Goal: Task Accomplishment & Management: Use online tool/utility

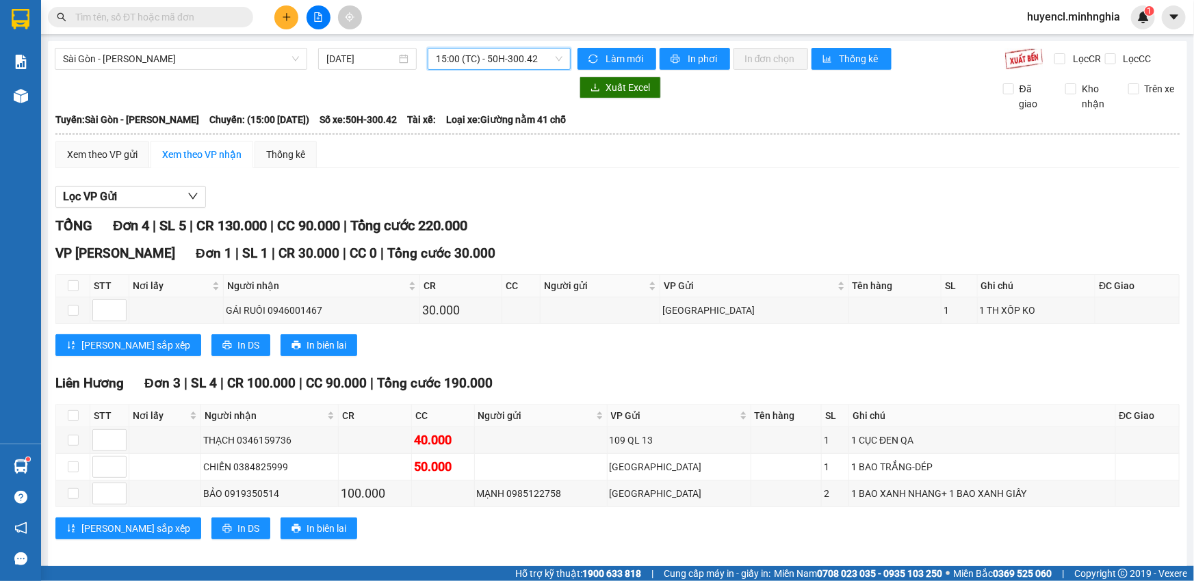
scroll to position [10, 0]
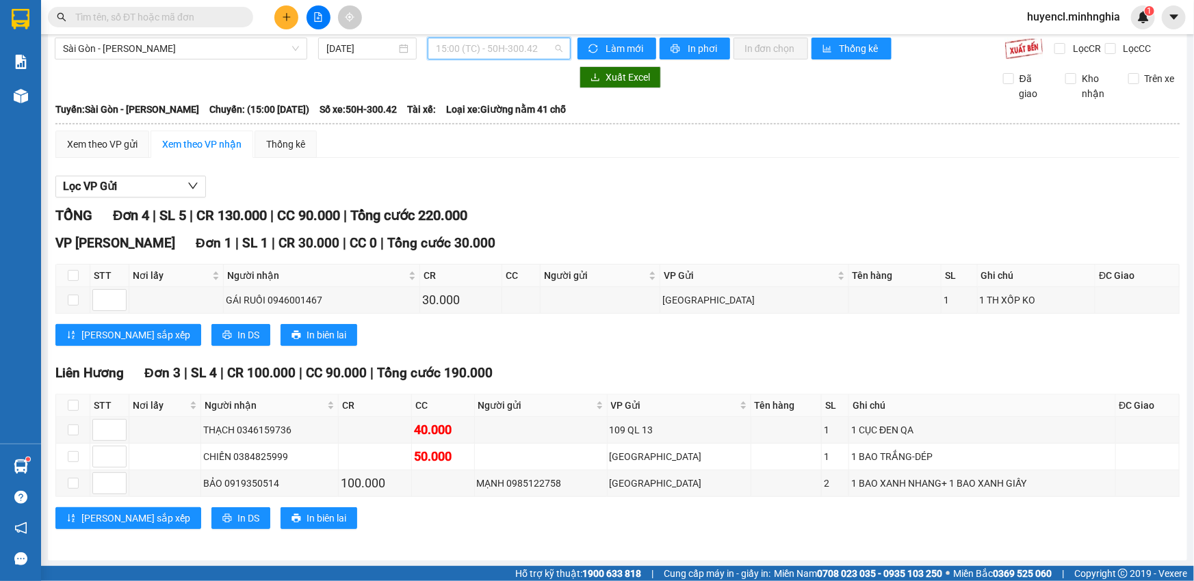
click at [486, 42] on span "15:00 (TC) - 50H-300.42" at bounding box center [499, 48] width 127 height 21
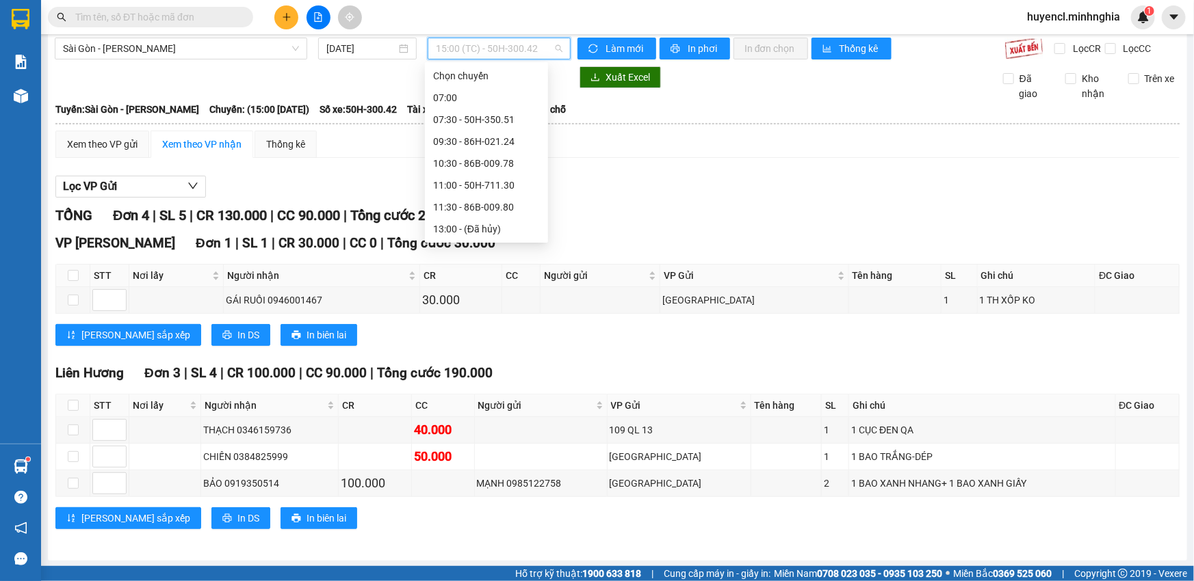
click at [502, 265] on div "15:00 (TC) - 50H-300.42" at bounding box center [486, 272] width 107 height 15
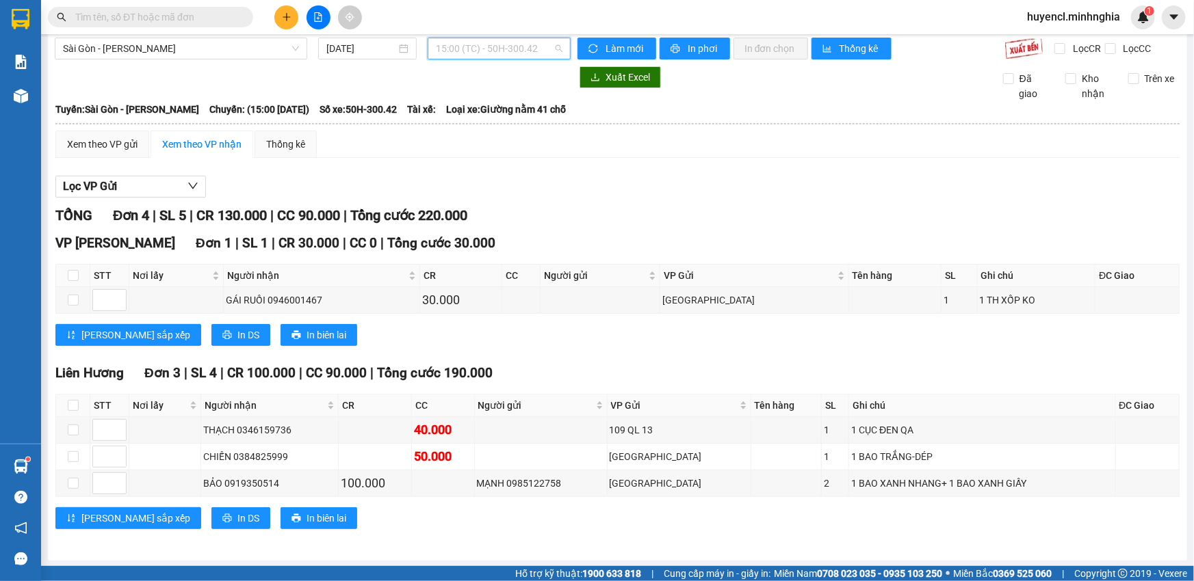
click at [527, 43] on span "15:00 (TC) - 50H-300.42" at bounding box center [499, 48] width 127 height 21
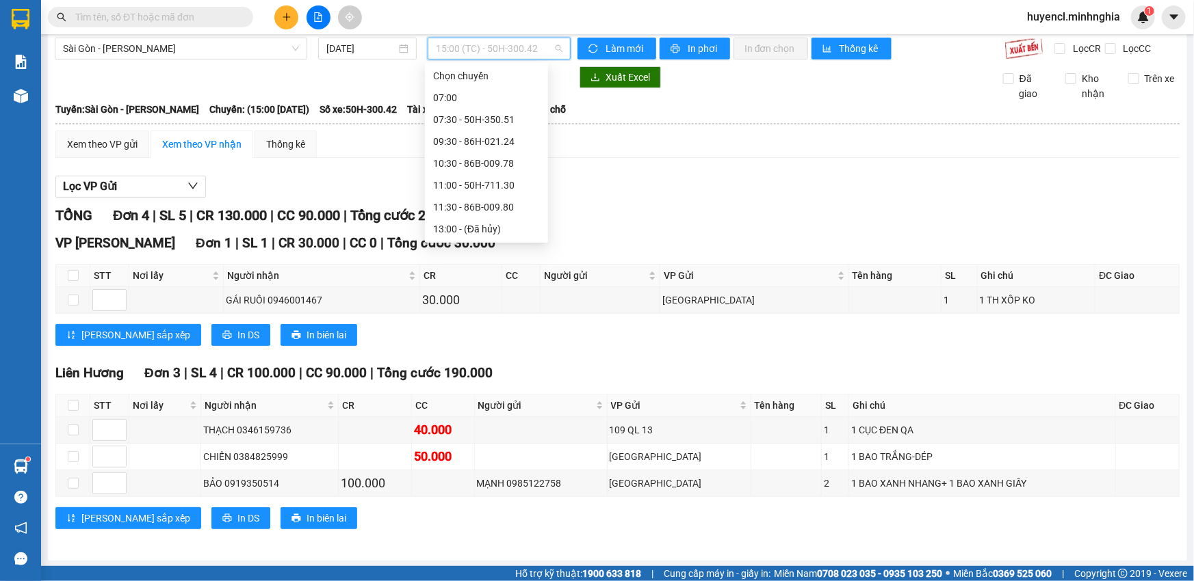
click at [496, 309] on div "17:00 (TC) - 50H-293.85" at bounding box center [486, 316] width 107 height 15
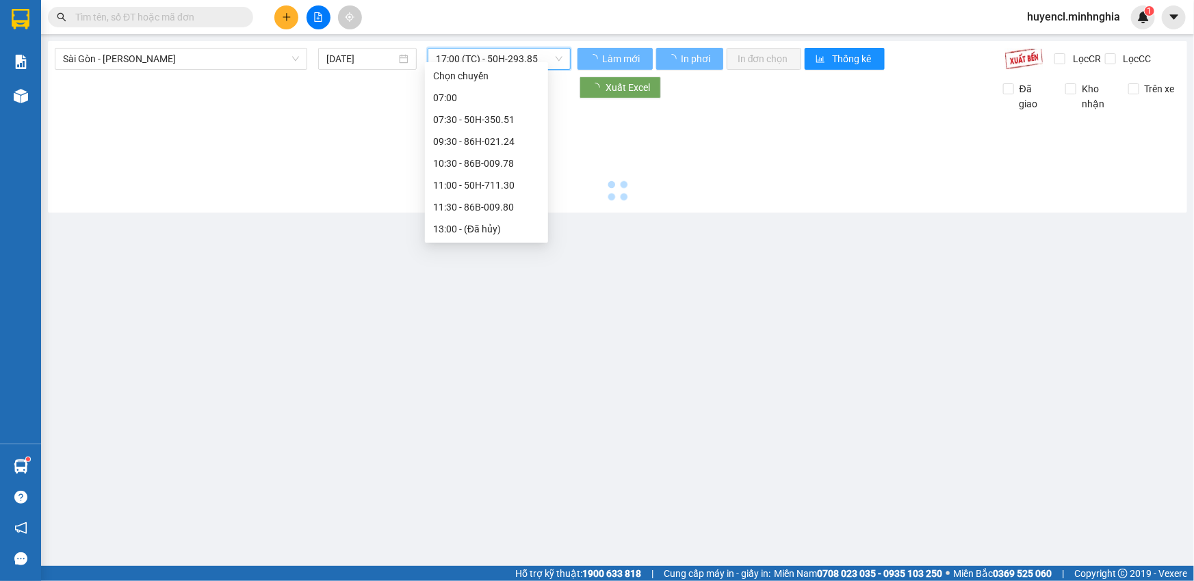
scroll to position [0, 0]
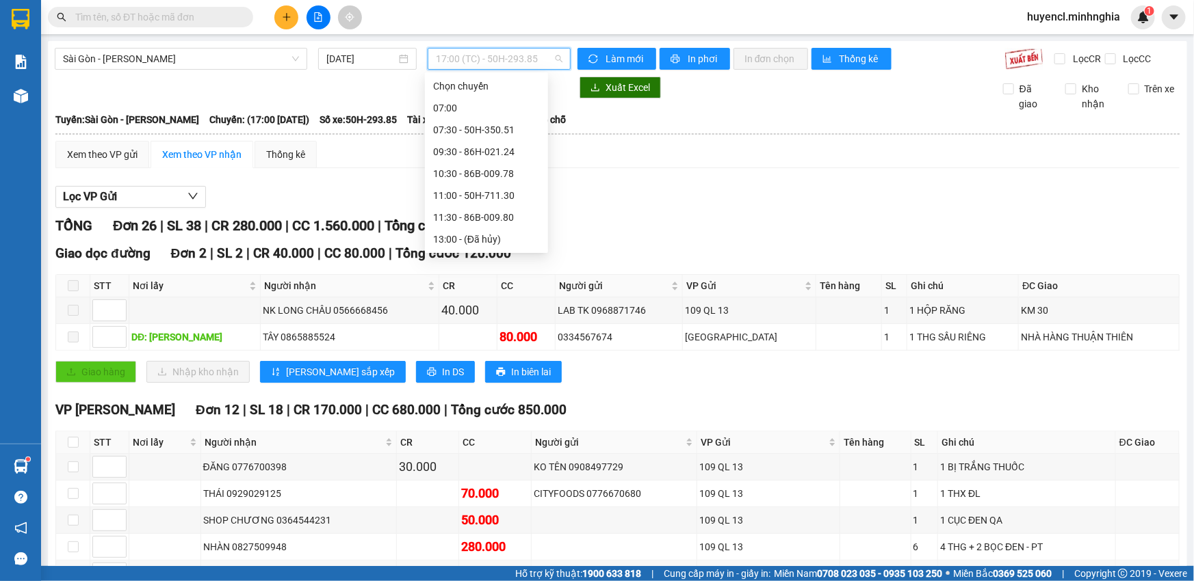
click at [511, 68] on span "17:00 (TC) - 50H-293.85" at bounding box center [499, 59] width 127 height 21
click at [484, 196] on div "21:00 - 50H-302.50" at bounding box center [486, 196] width 107 height 15
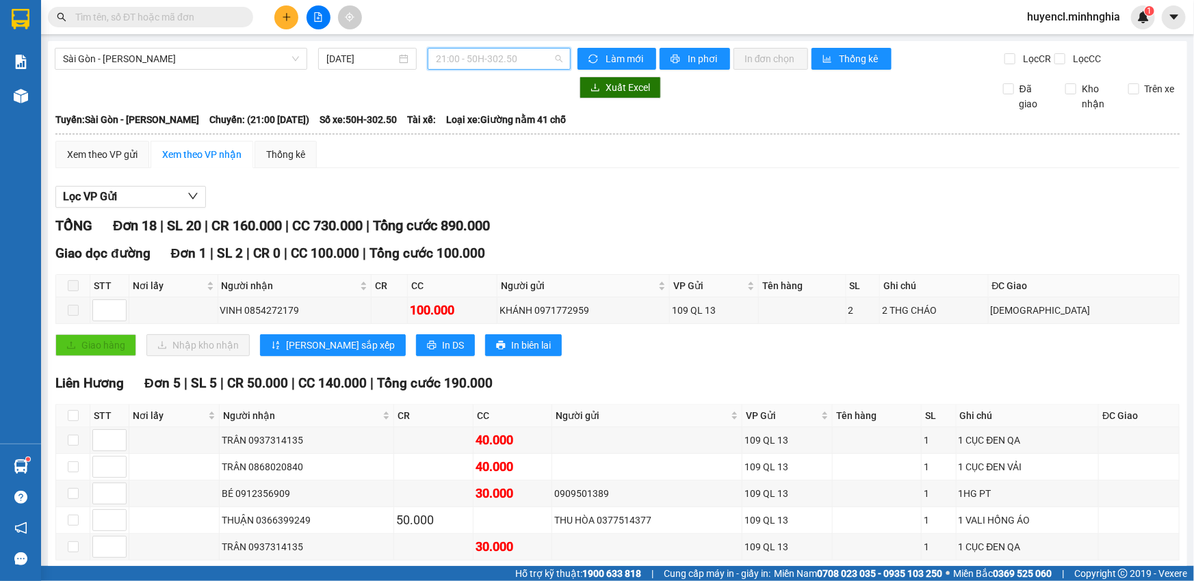
click at [491, 55] on span "21:00 - 50H-302.50" at bounding box center [499, 59] width 127 height 21
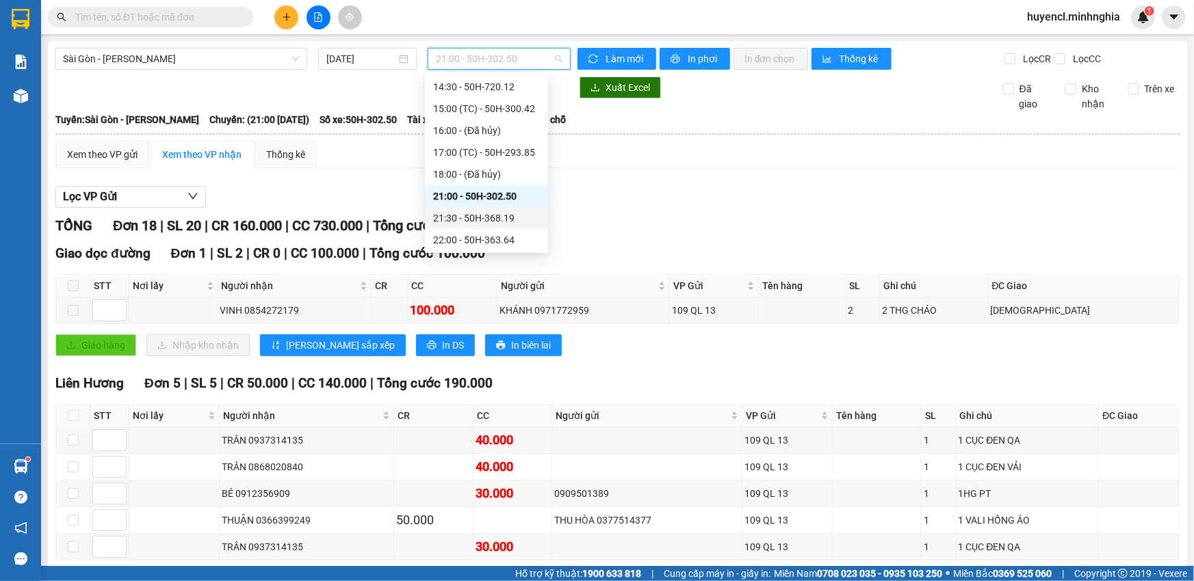
click at [511, 215] on div "21:30 - 50H-368.19" at bounding box center [486, 218] width 107 height 15
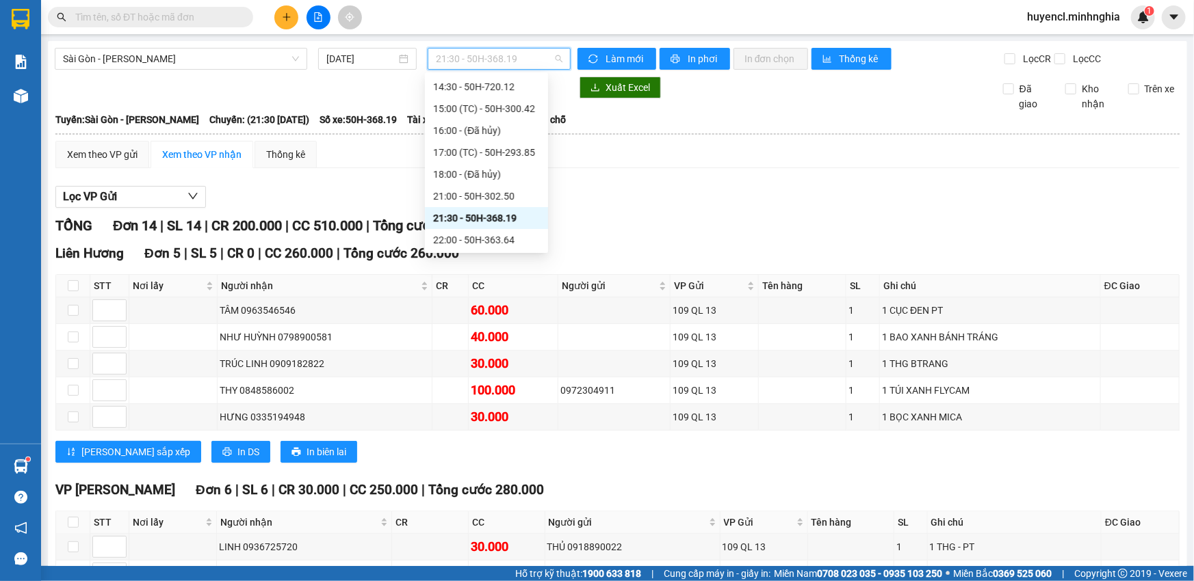
click at [490, 55] on span "21:30 - 50H-368.19" at bounding box center [499, 59] width 127 height 21
click at [480, 239] on div "22:00 - 50H-363.64" at bounding box center [486, 240] width 107 height 15
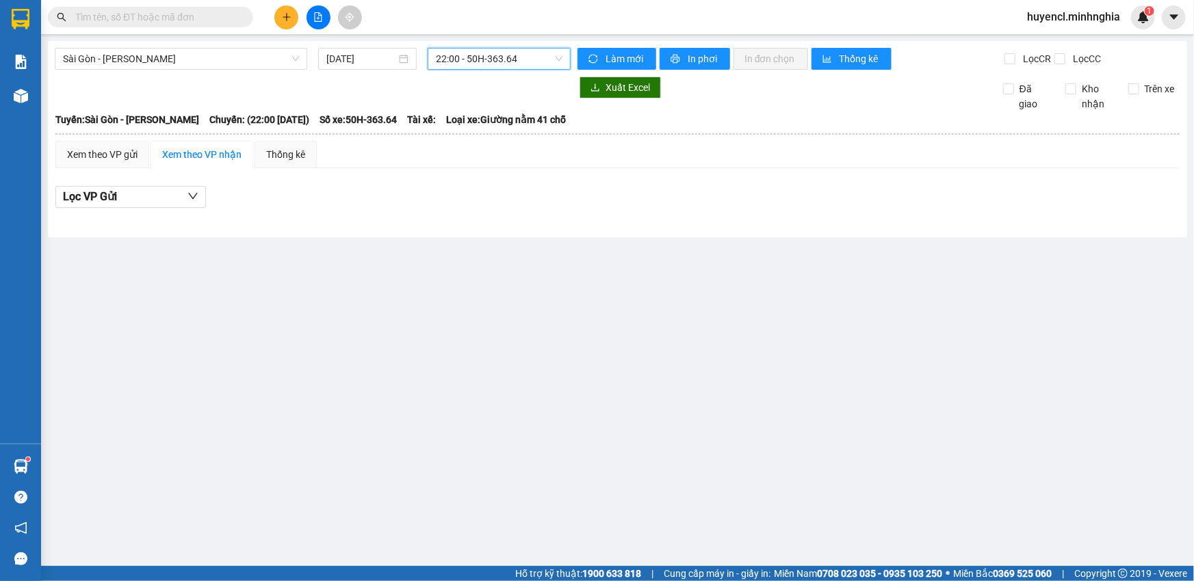
click at [512, 48] on div "22:00 - 50H-363.64" at bounding box center [498, 59] width 143 height 22
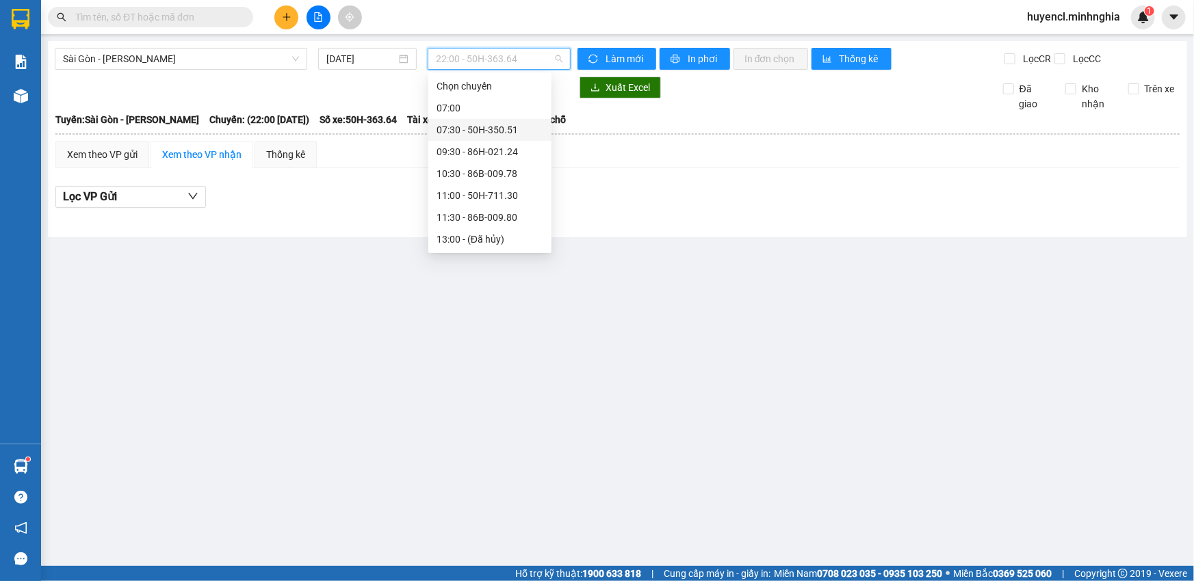
click at [510, 137] on div "07:30 - 50H-350.51" at bounding box center [489, 129] width 107 height 15
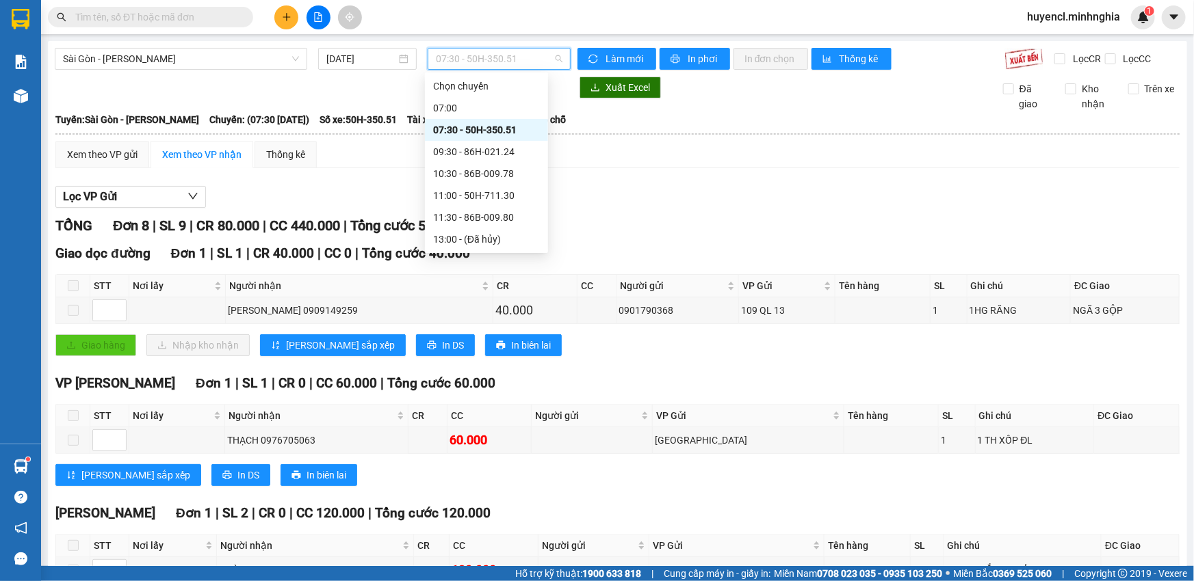
click at [509, 54] on span "07:30 - 50H-350.51" at bounding box center [499, 59] width 127 height 21
click at [506, 156] on div "09:30 - 86H-021.24" at bounding box center [486, 151] width 107 height 15
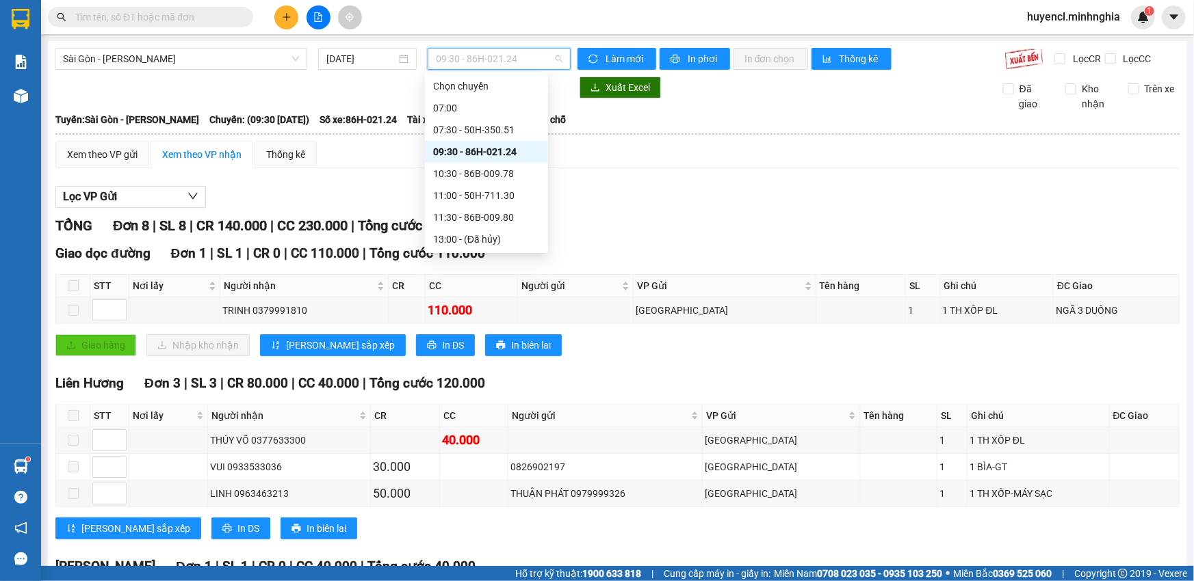
click at [500, 66] on span "09:30 - 86H-021.24" at bounding box center [499, 59] width 127 height 21
click at [519, 172] on div "10:30 - 86B-009.78" at bounding box center [486, 173] width 107 height 15
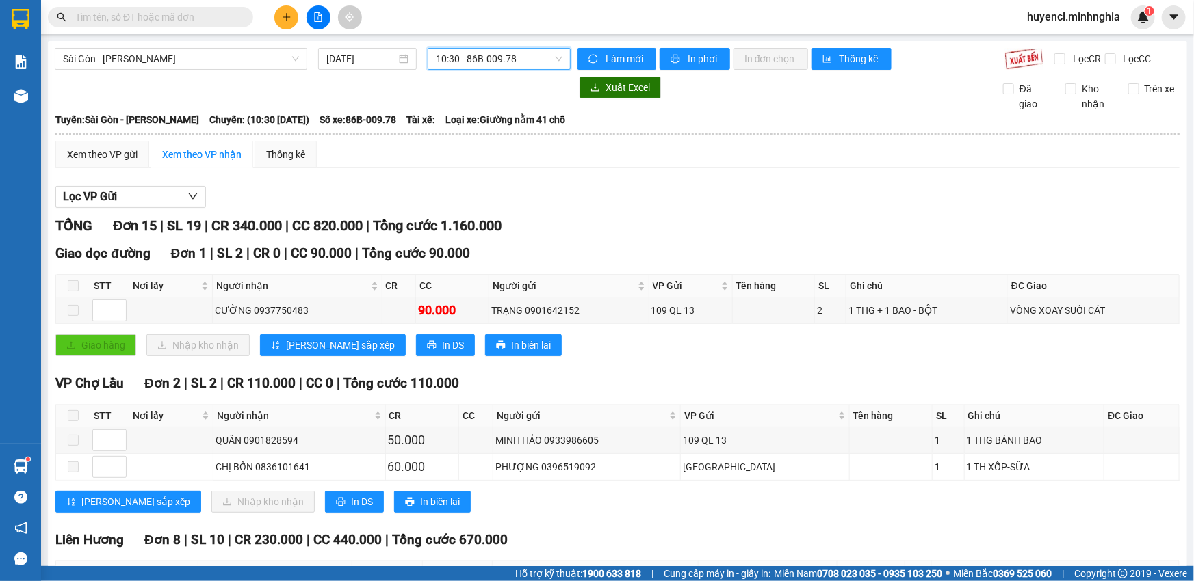
click at [529, 57] on span "10:30 - 86B-009.78" at bounding box center [499, 59] width 127 height 21
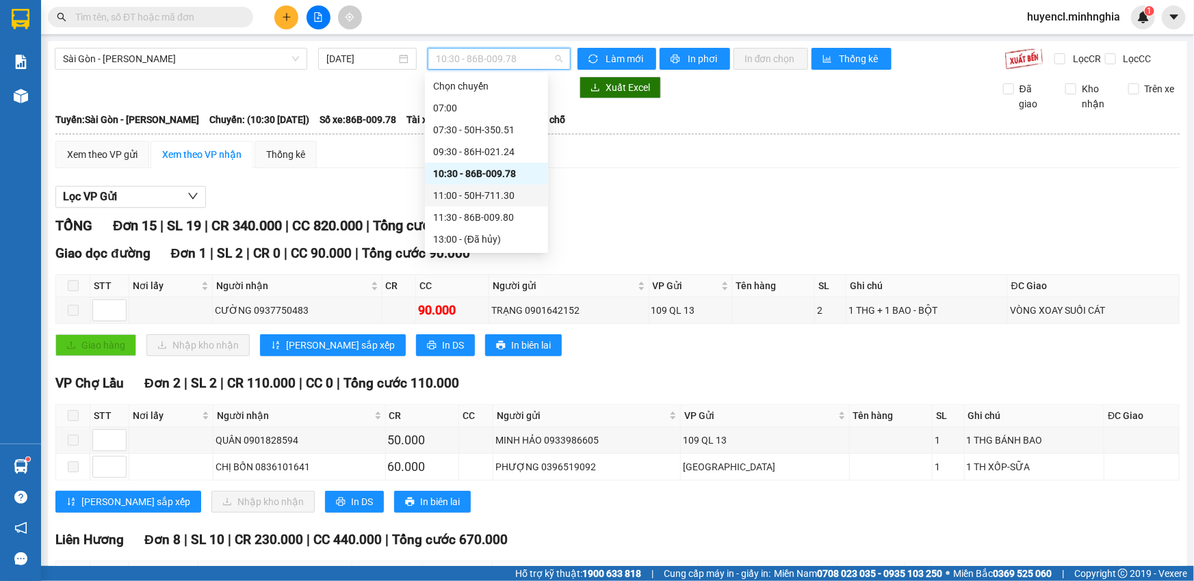
click at [472, 187] on div "11:00 - 50H-711.30" at bounding box center [486, 196] width 123 height 22
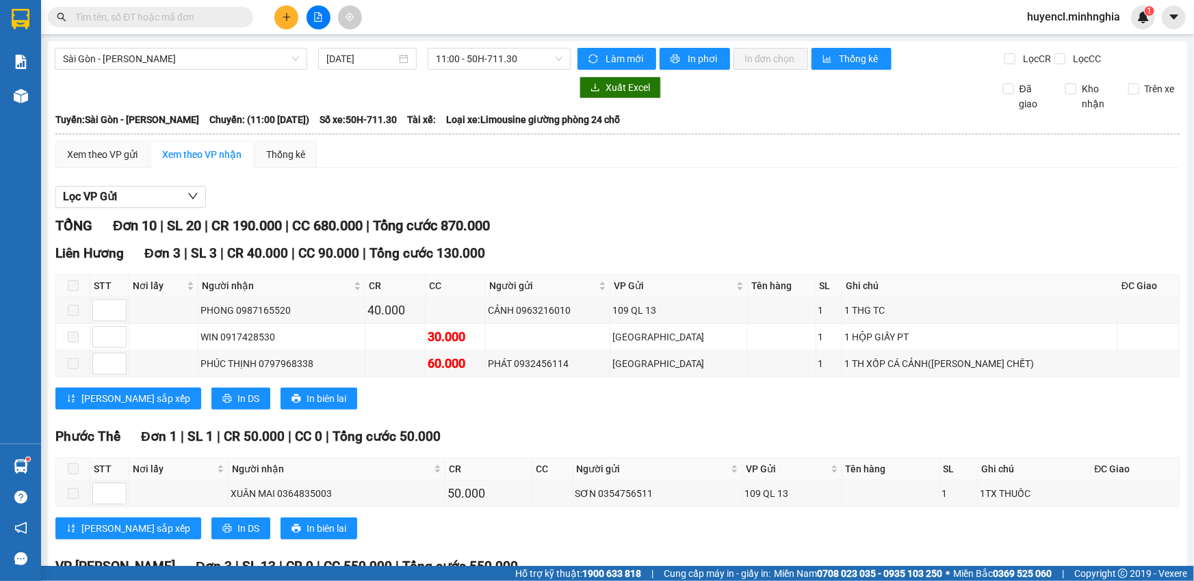
click at [489, 70] on div "[GEOGRAPHIC_DATA] - Phan Rí [DATE] 11:00 - 50H-711.30 Làm mới In phơi In đơn ch…" at bounding box center [617, 489] width 1139 height 897
click at [498, 51] on span "11:00 - 50H-711.30" at bounding box center [499, 59] width 127 height 21
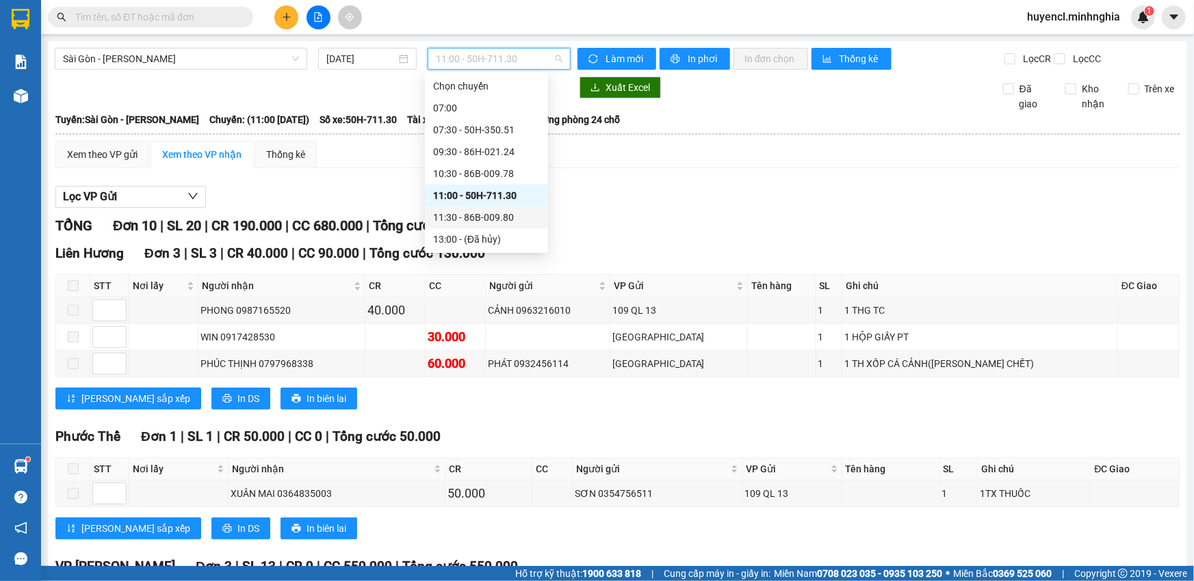
click at [503, 220] on div "11:30 - 86B-009.80" at bounding box center [486, 217] width 107 height 15
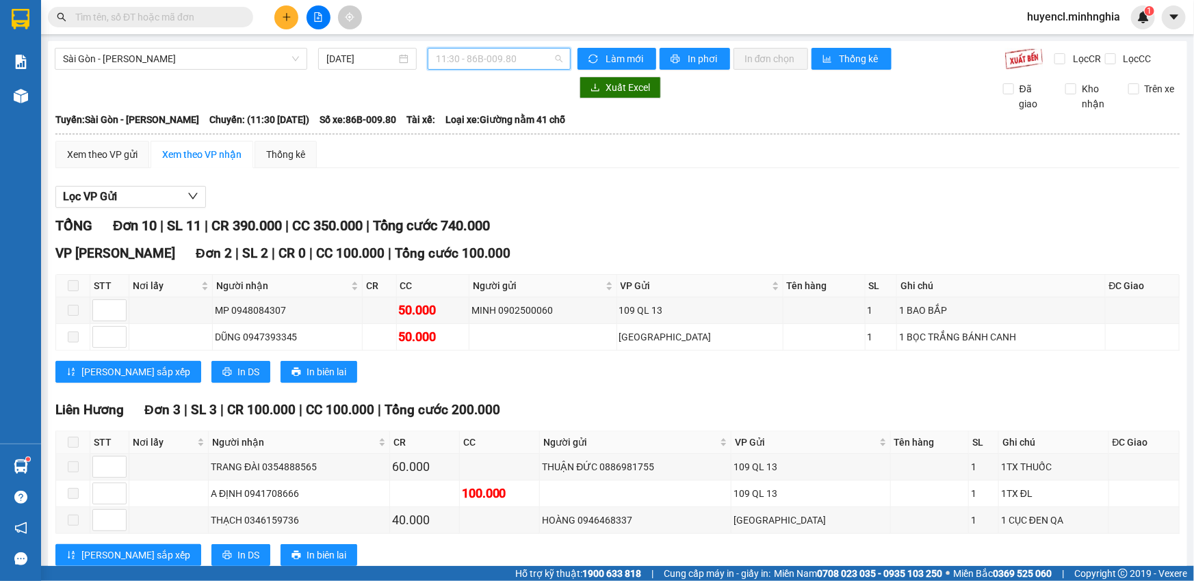
click at [519, 62] on span "11:30 - 86B-009.80" at bounding box center [499, 59] width 127 height 21
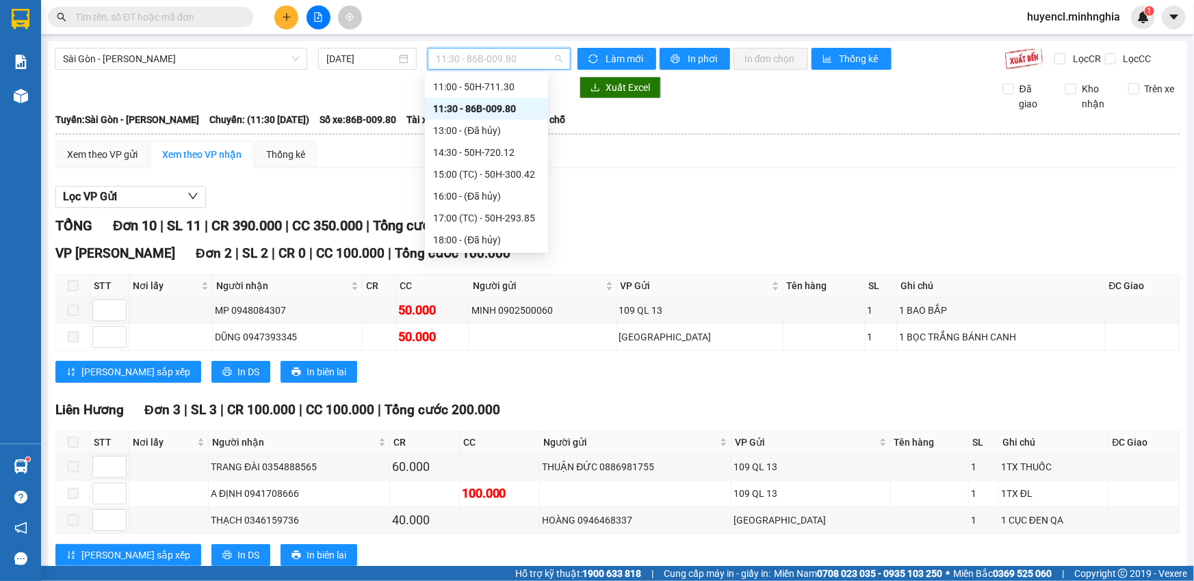
scroll to position [124, 0]
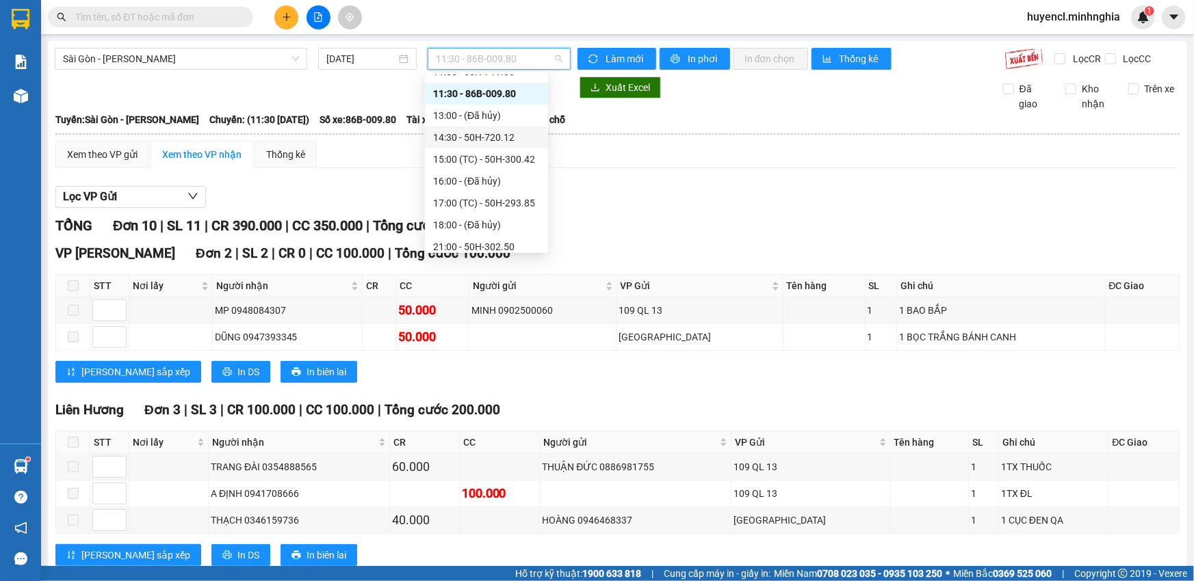
click at [511, 137] on div "14:30 - 50H-720.12" at bounding box center [486, 137] width 107 height 15
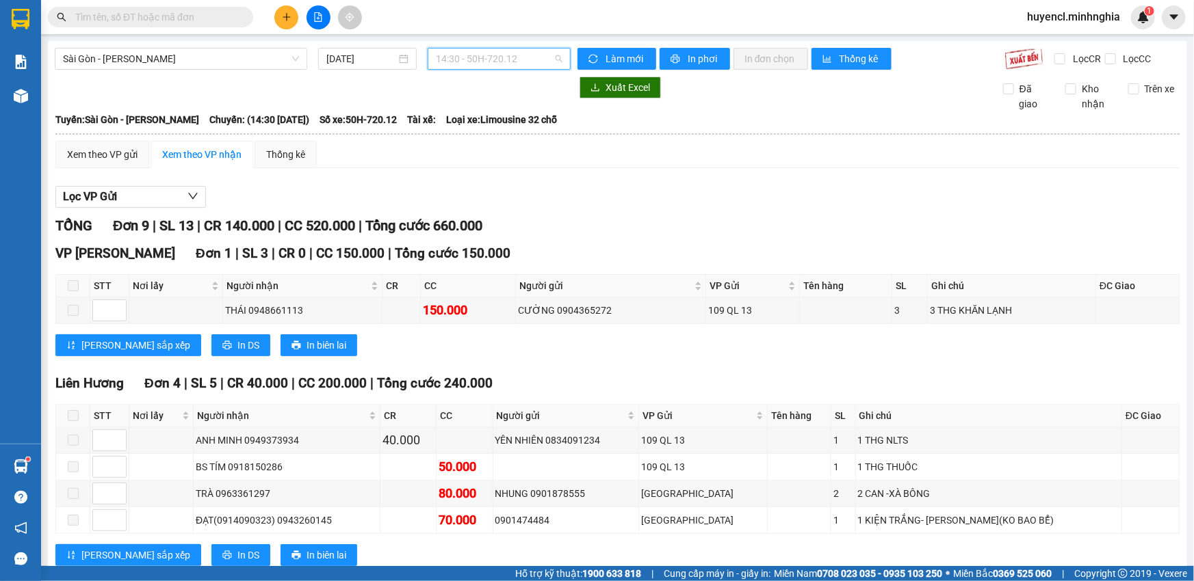
click at [503, 65] on span "14:30 - 50H-720.12" at bounding box center [499, 59] width 127 height 21
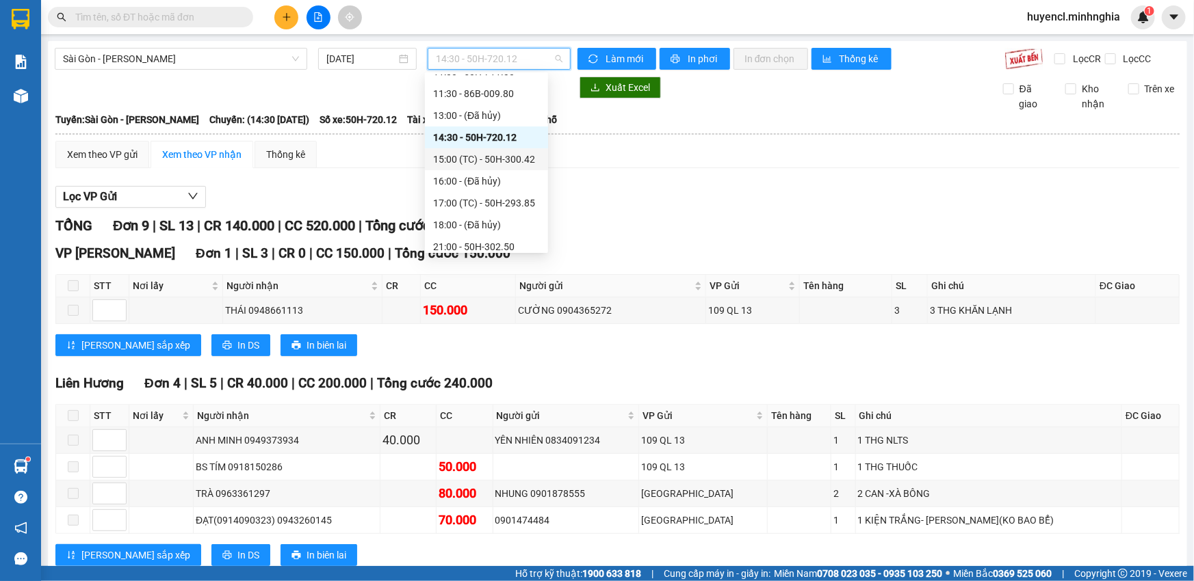
click at [516, 159] on div "15:00 (TC) - 50H-300.42" at bounding box center [486, 159] width 107 height 15
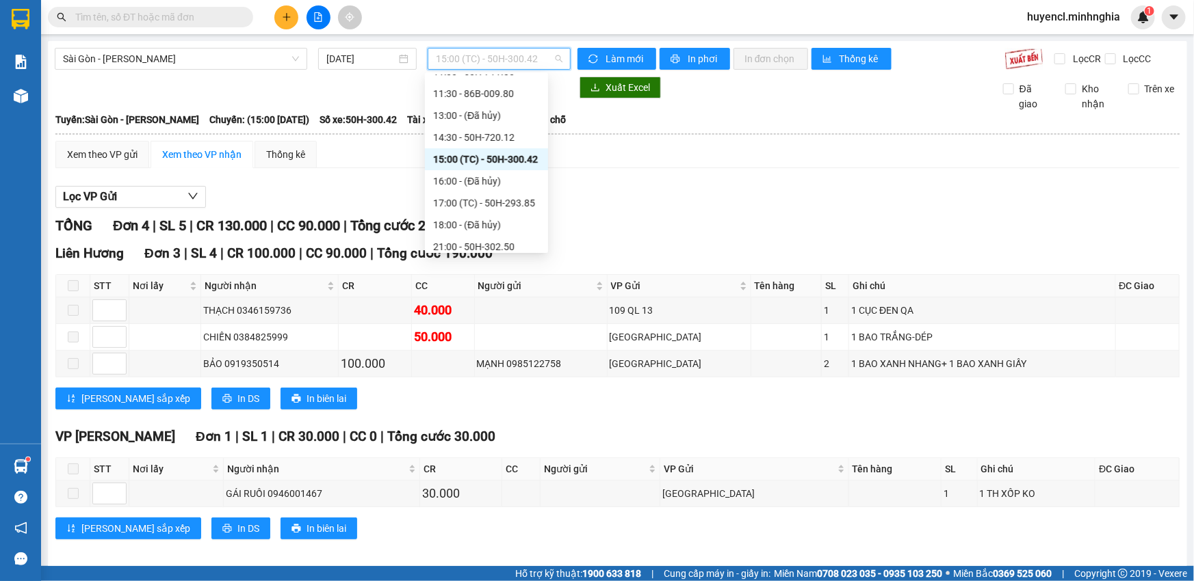
click at [531, 55] on span "15:00 (TC) - 50H-300.42" at bounding box center [499, 59] width 127 height 21
click at [514, 204] on div "17:00 (TC) - 50H-293.85" at bounding box center [486, 203] width 107 height 15
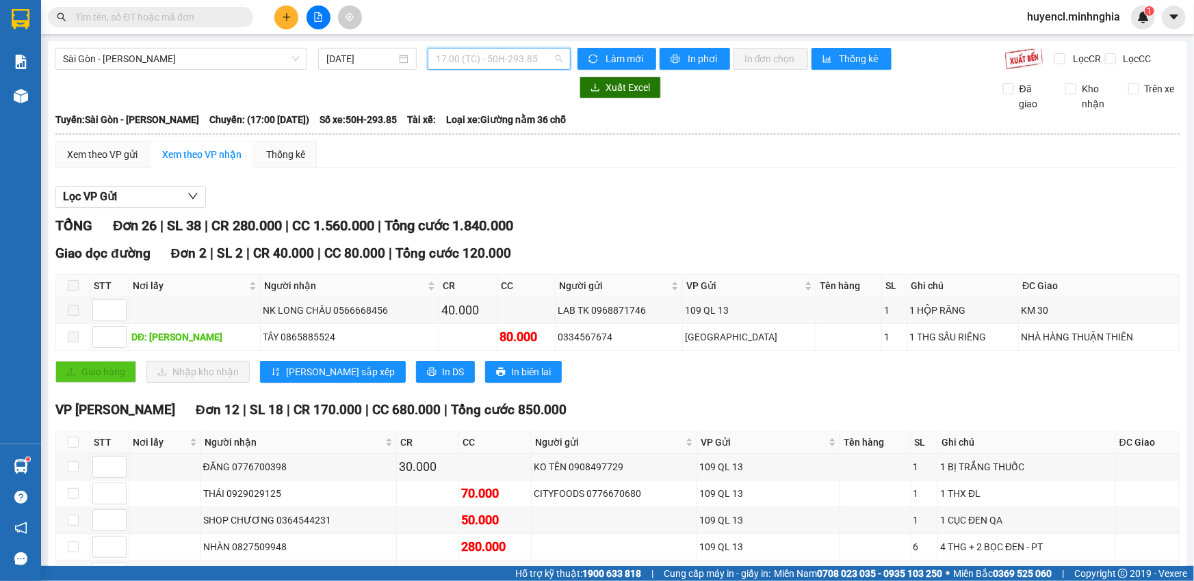
click at [488, 48] on div "17:00 (TC) - 50H-293.85" at bounding box center [498, 59] width 143 height 22
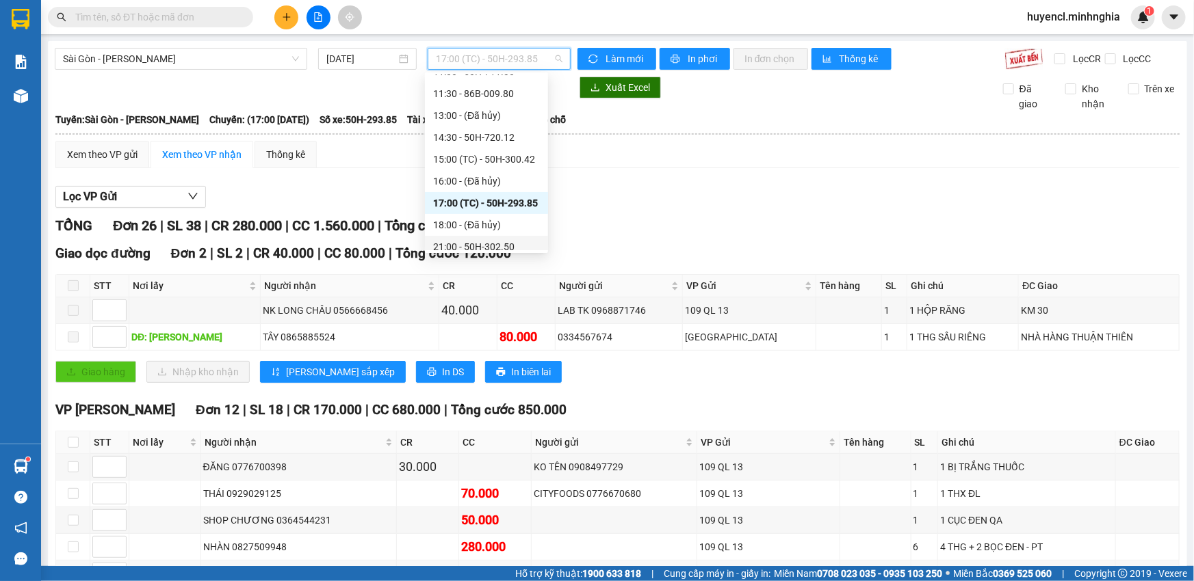
click at [486, 246] on div "21:00 - 50H-302.50" at bounding box center [486, 246] width 107 height 15
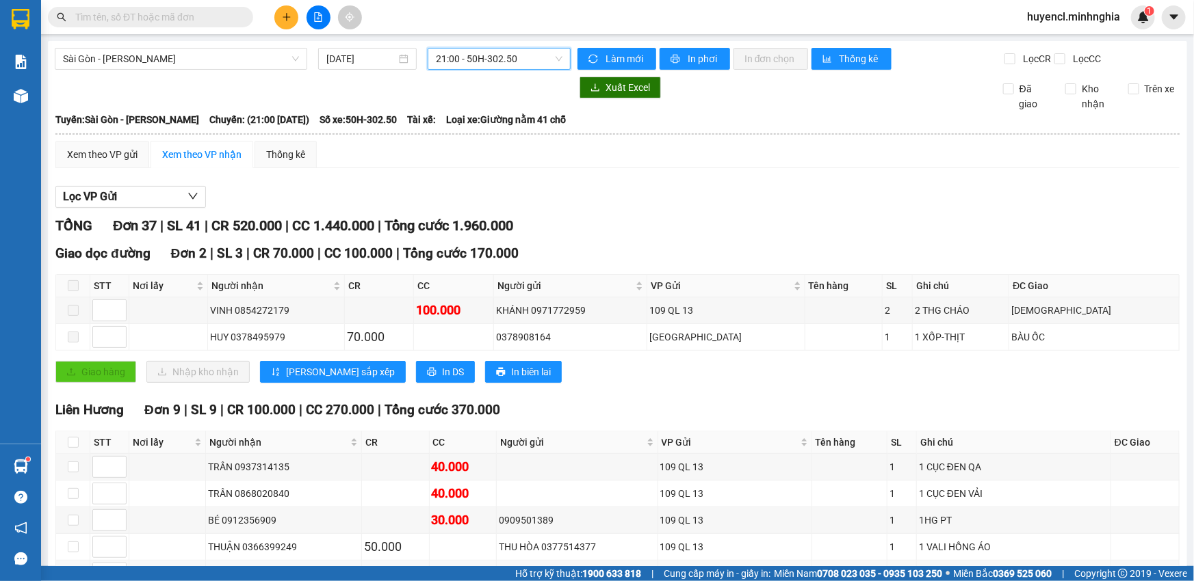
click at [504, 56] on span "21:00 - 50H-302.50" at bounding box center [499, 59] width 127 height 21
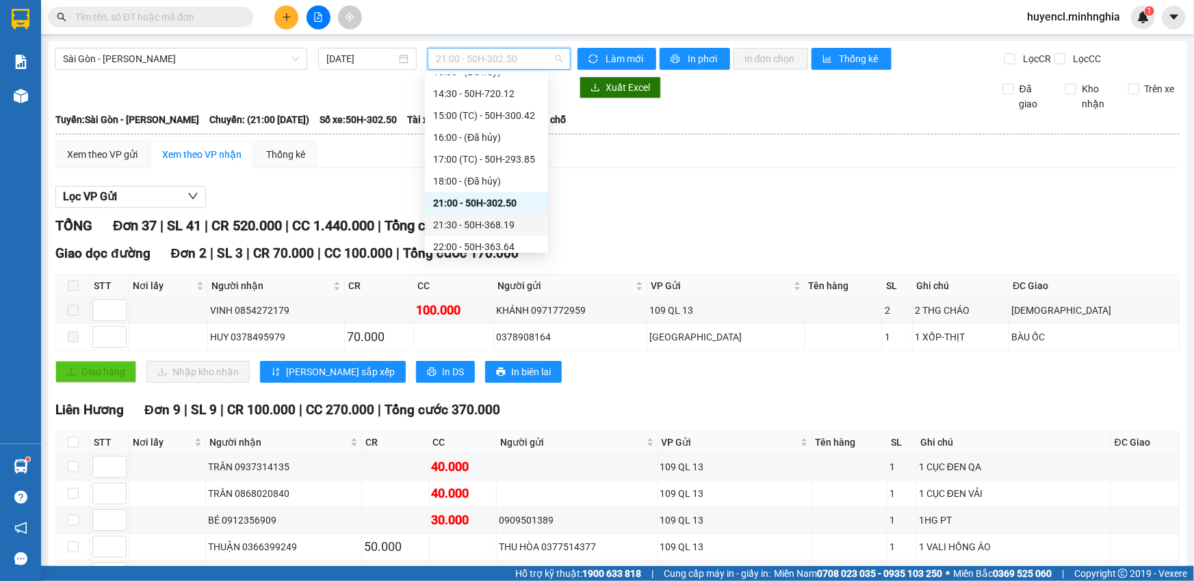
scroll to position [174, 0]
click at [506, 215] on div "21:30 - 50H-368.19" at bounding box center [486, 218] width 107 height 15
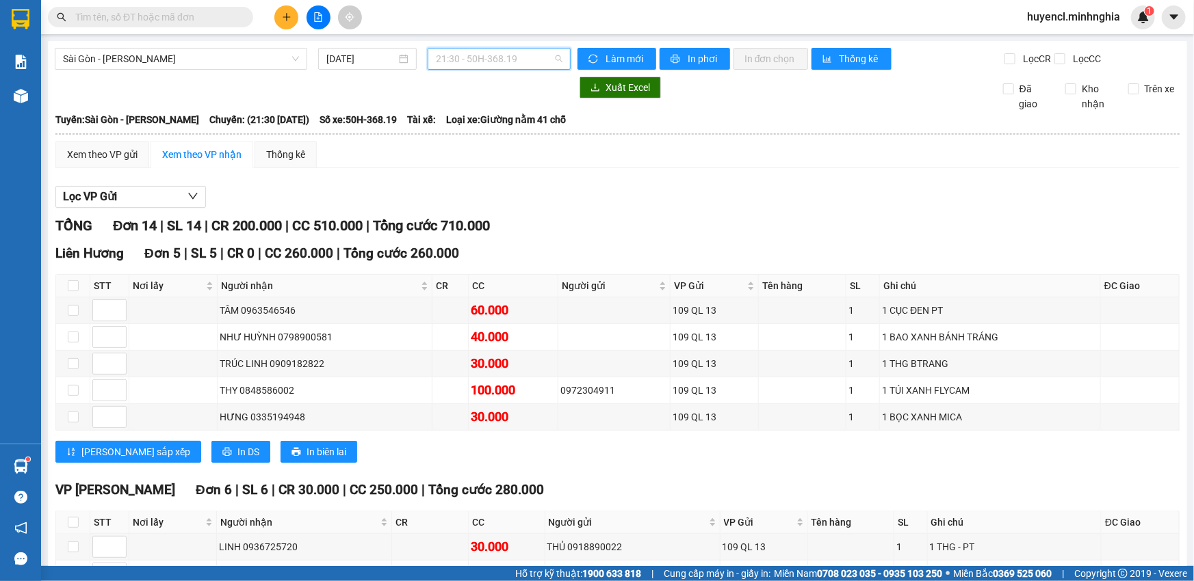
click at [497, 51] on span "21:30 - 50H-368.19" at bounding box center [499, 59] width 127 height 21
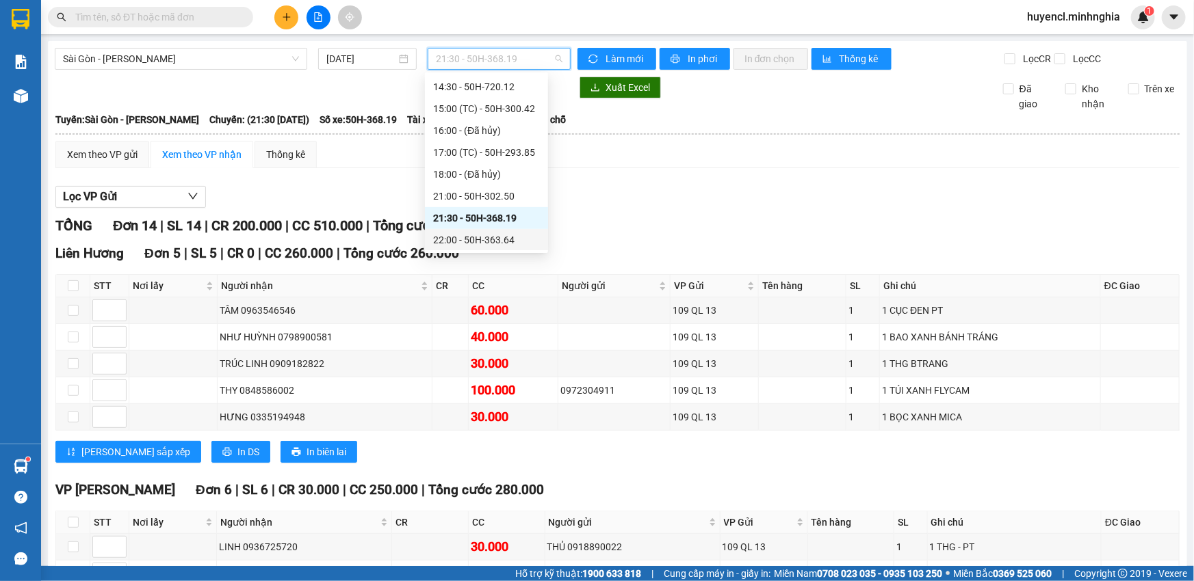
click at [486, 234] on div "22:00 - 50H-363.64" at bounding box center [486, 240] width 107 height 15
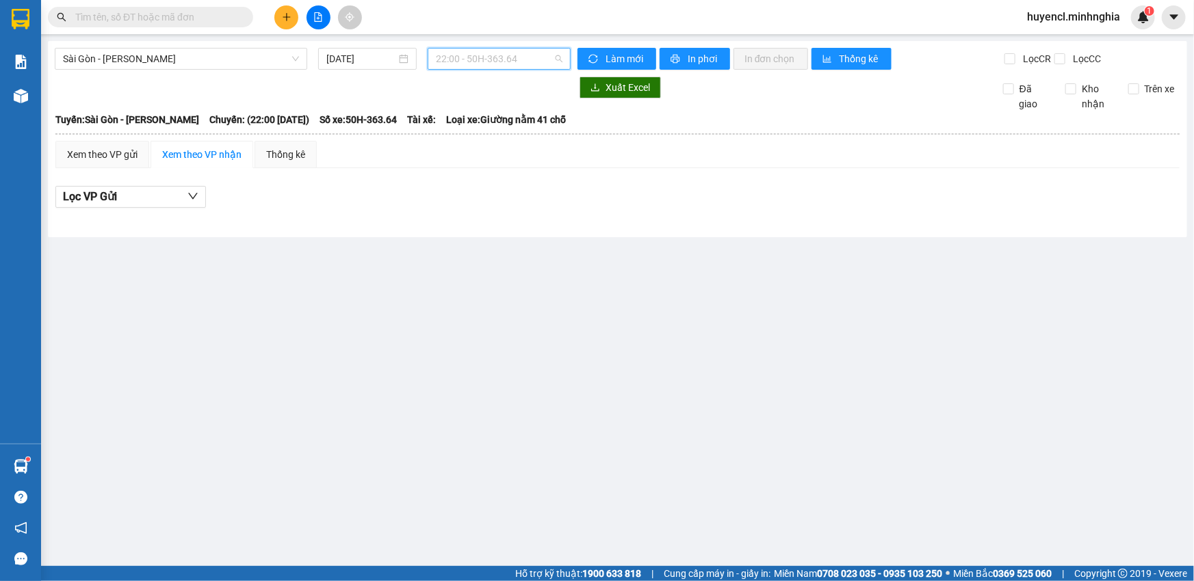
click at [466, 64] on span "22:00 - 50H-363.64" at bounding box center [499, 59] width 127 height 21
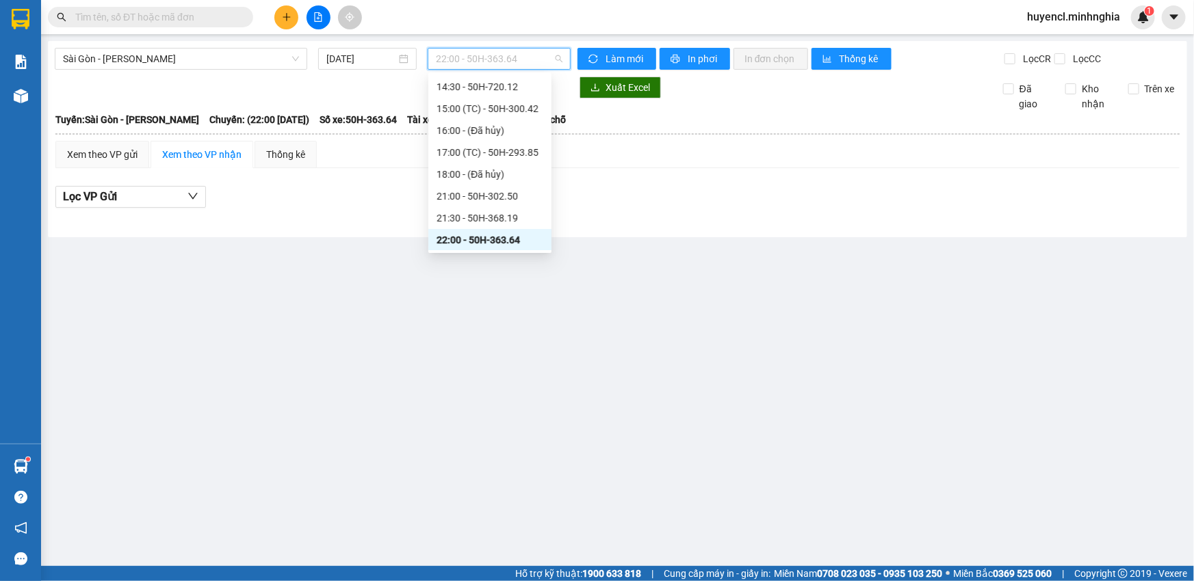
click at [480, 63] on span "22:00 - 50H-363.64" at bounding box center [499, 59] width 127 height 21
